Goal: Navigation & Orientation: Find specific page/section

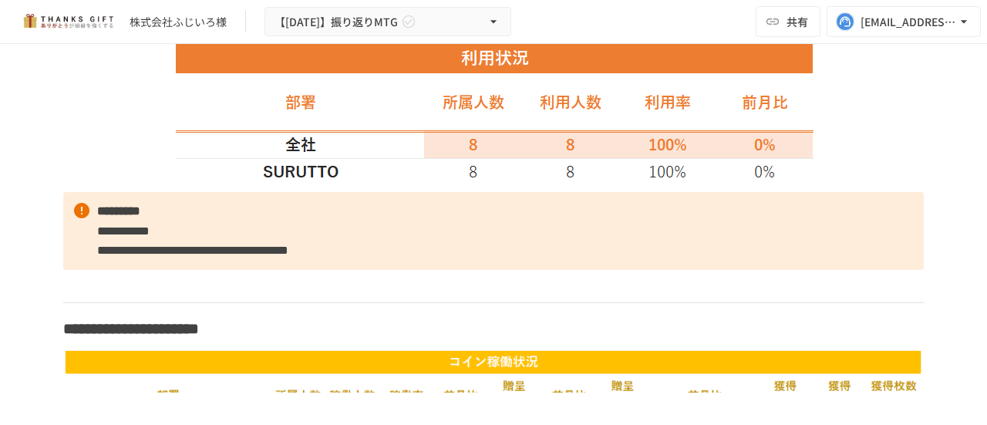
scroll to position [1157, 0]
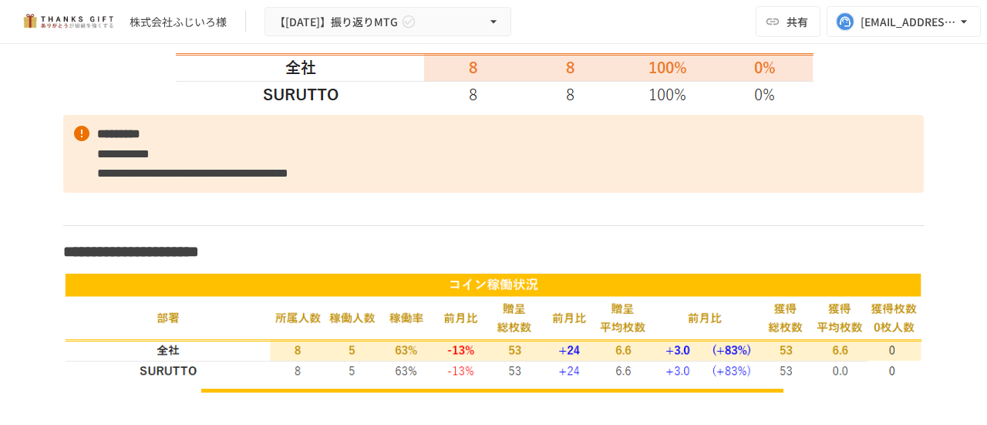
drag, startPoint x: 358, startPoint y: 280, endPoint x: 302, endPoint y: 210, distance: 88.9
click at [302, 210] on p at bounding box center [493, 209] width 860 height 20
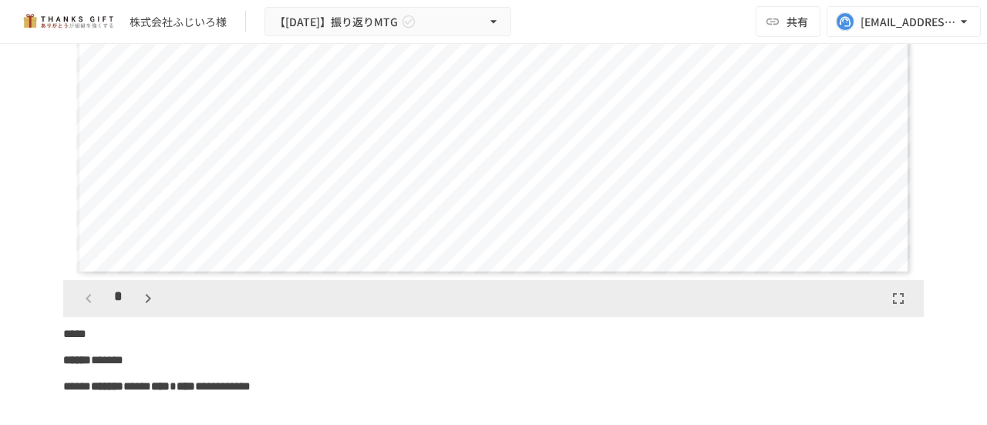
scroll to position [3393, 0]
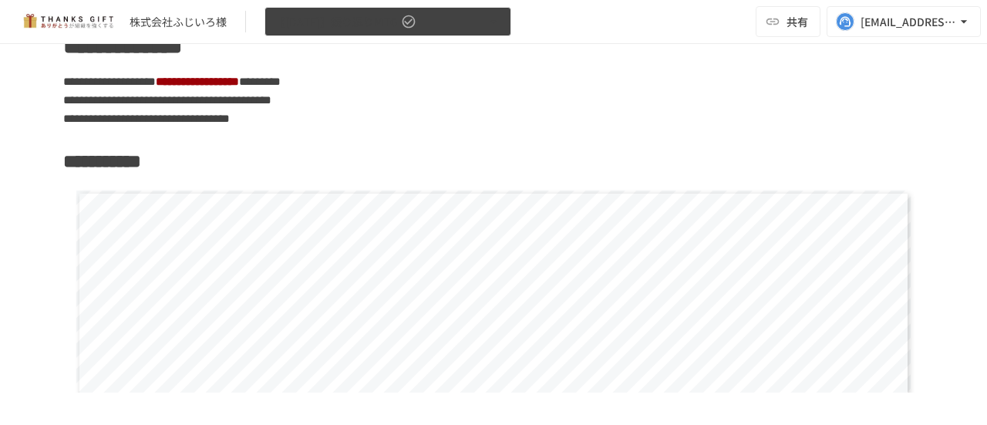
click at [332, 22] on span "【[DATE]】振り返りMTG" at bounding box center [335, 21] width 123 height 19
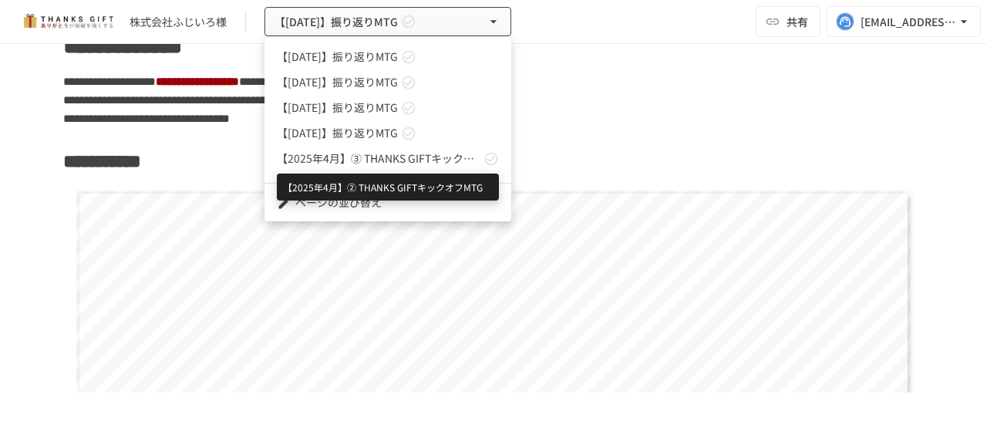
scroll to position [68, 0]
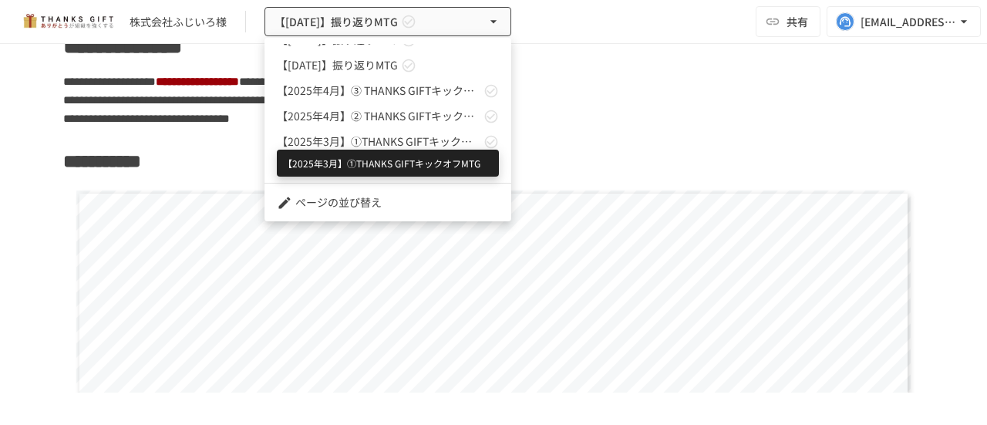
click at [355, 135] on span "【2025年3月】①THANKS GIFTキックオフMTG" at bounding box center [379, 141] width 204 height 16
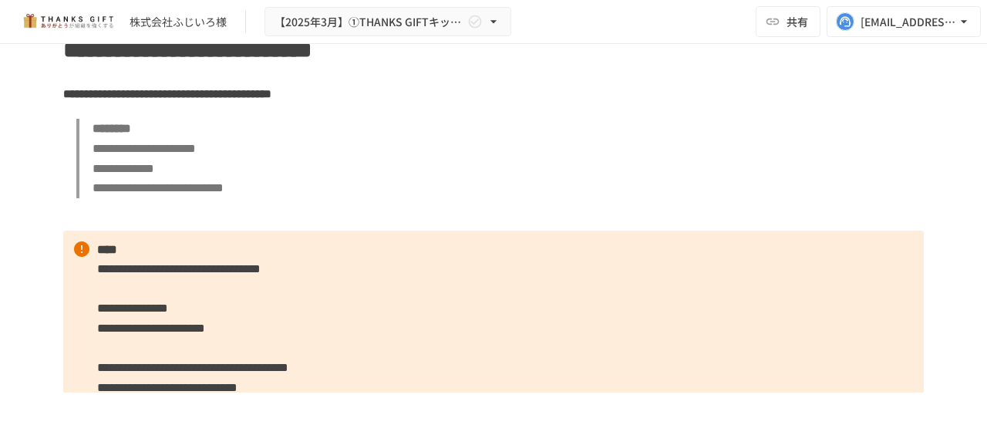
scroll to position [2834, 0]
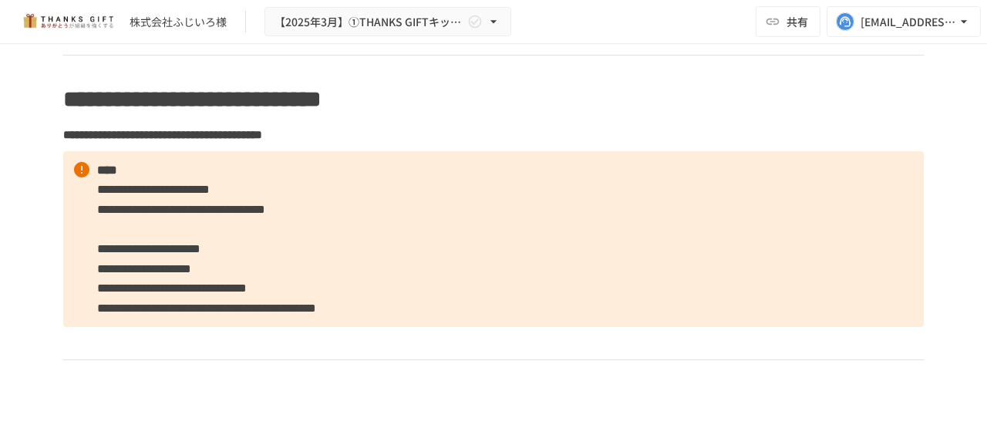
drag, startPoint x: 355, startPoint y: 135, endPoint x: 692, endPoint y: 147, distance: 336.4
click at [692, 145] on p "**********" at bounding box center [493, 135] width 860 height 20
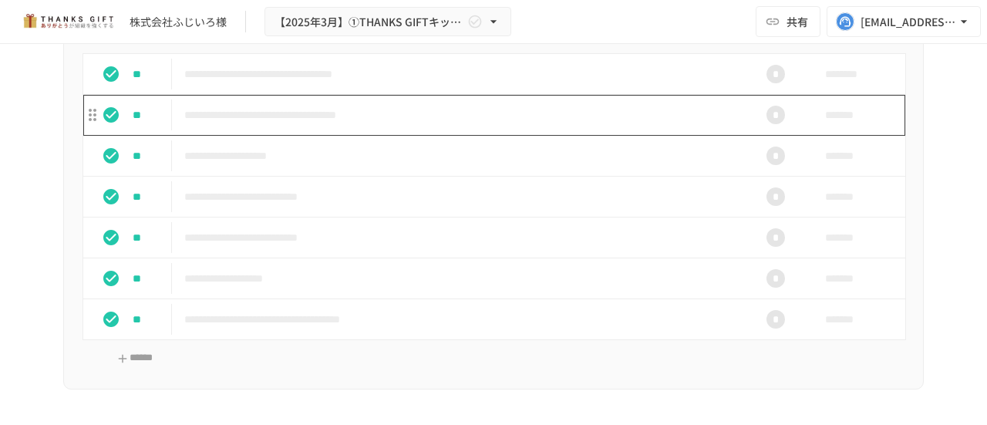
scroll to position [5474, 0]
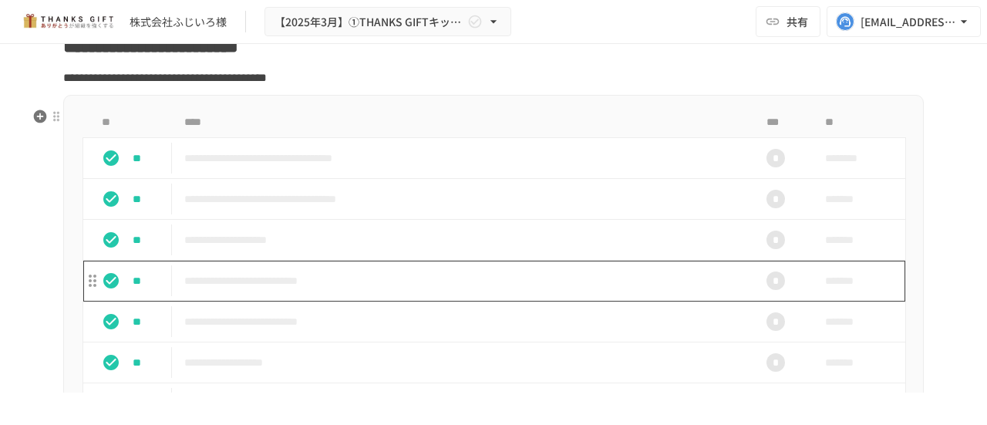
click at [380, 279] on td "**********" at bounding box center [461, 281] width 579 height 41
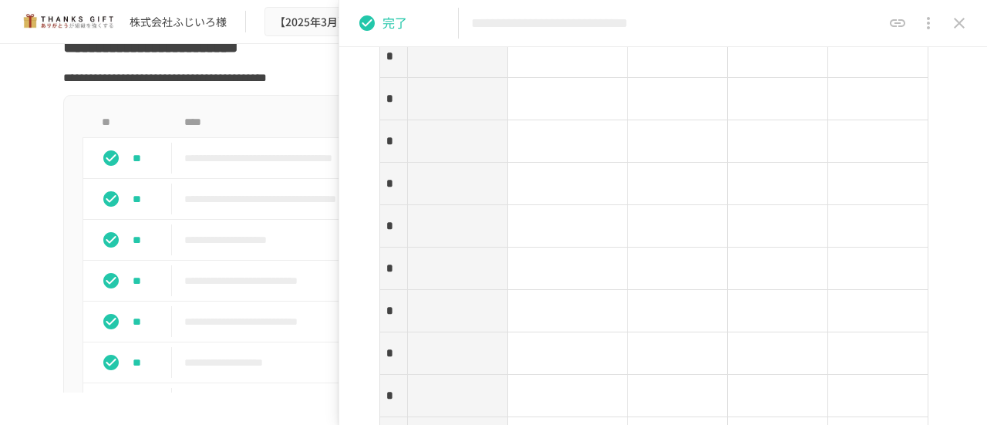
scroll to position [2236, 0]
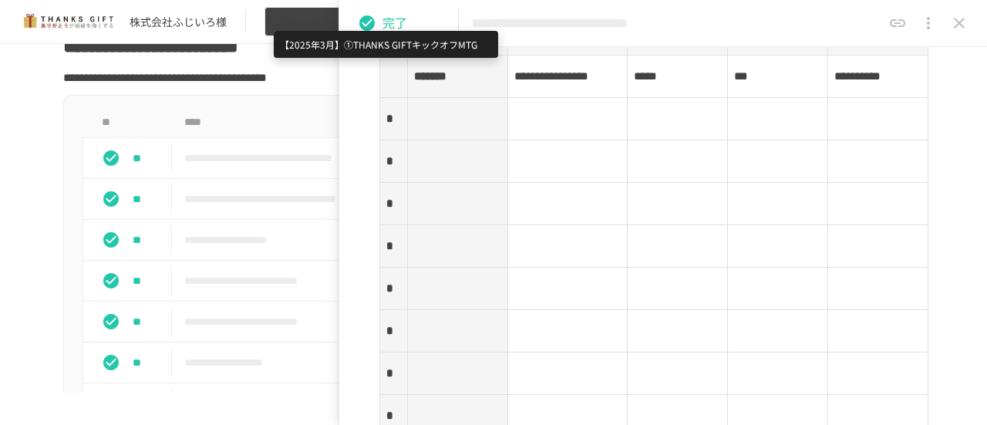
click at [308, 22] on span "【2025年3月】①THANKS GIFTキックオフMTG" at bounding box center [369, 21] width 190 height 19
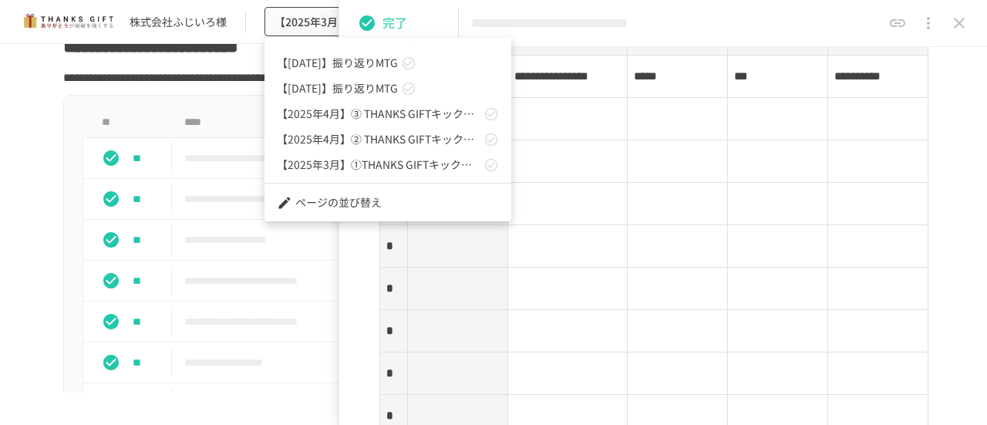
scroll to position [68, 0]
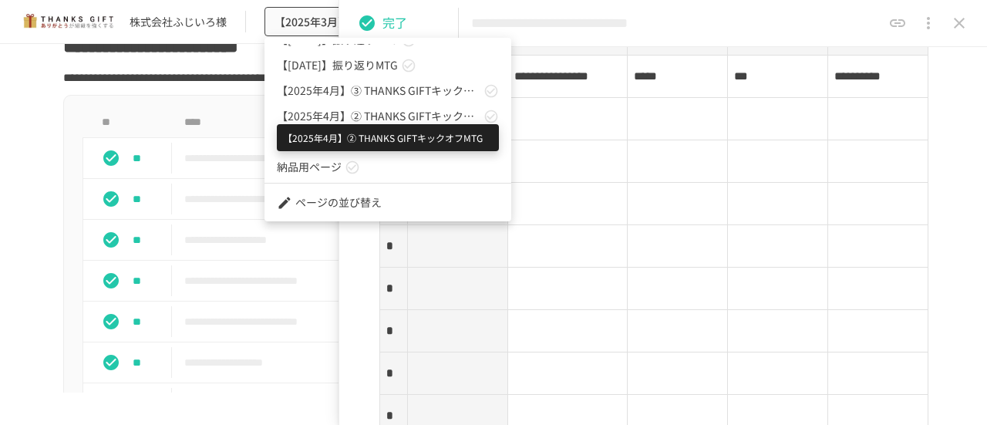
click at [337, 111] on span "【2025年4月】② THANKS GIFTキックオフMTG" at bounding box center [379, 116] width 204 height 16
